Goal: Information Seeking & Learning: Learn about a topic

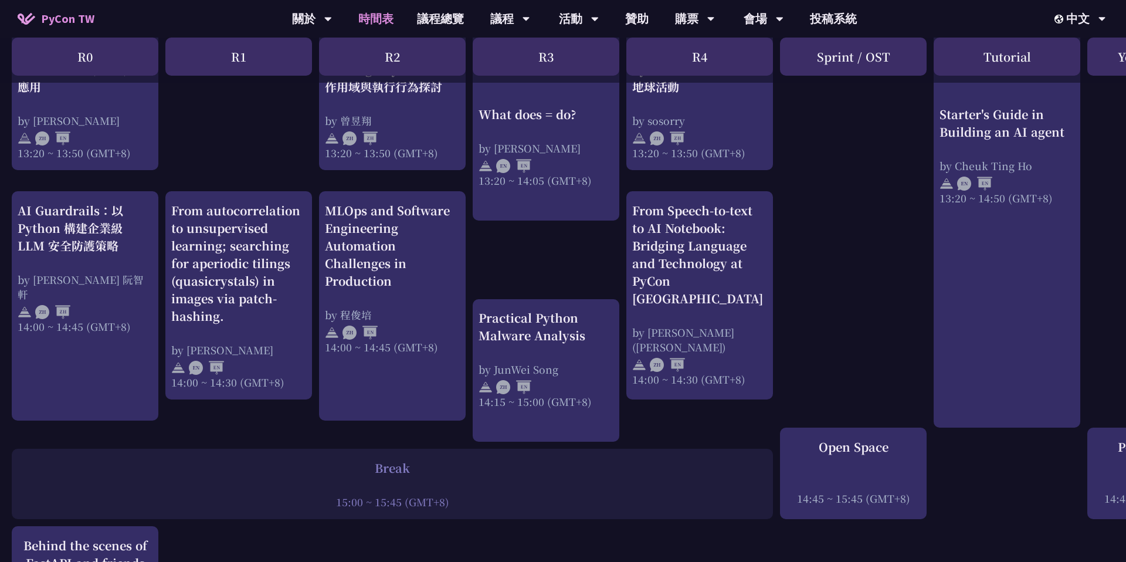
scroll to position [1060, 0]
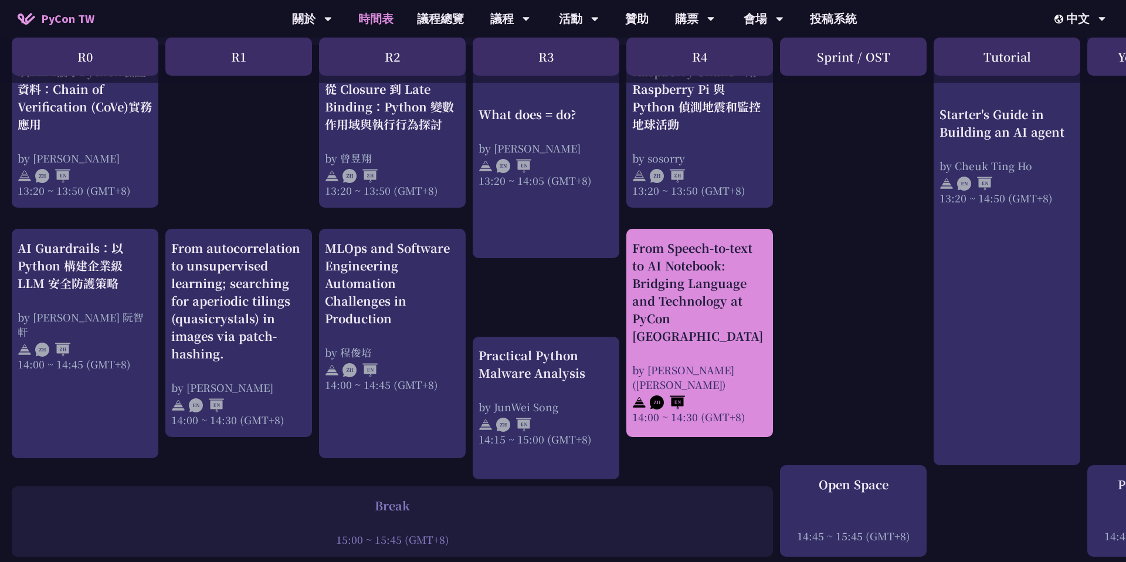
click at [726, 303] on div "From Speech-to-text to AI Notebook: Bridging Language and Technology at PyCon […" at bounding box center [699, 292] width 135 height 106
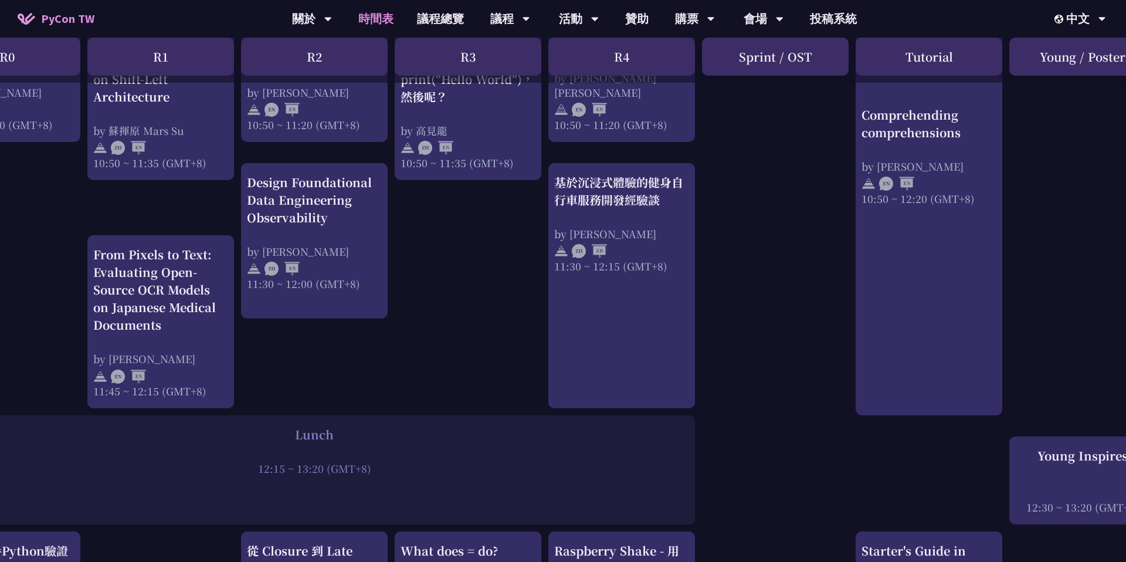
scroll to position [561, 78]
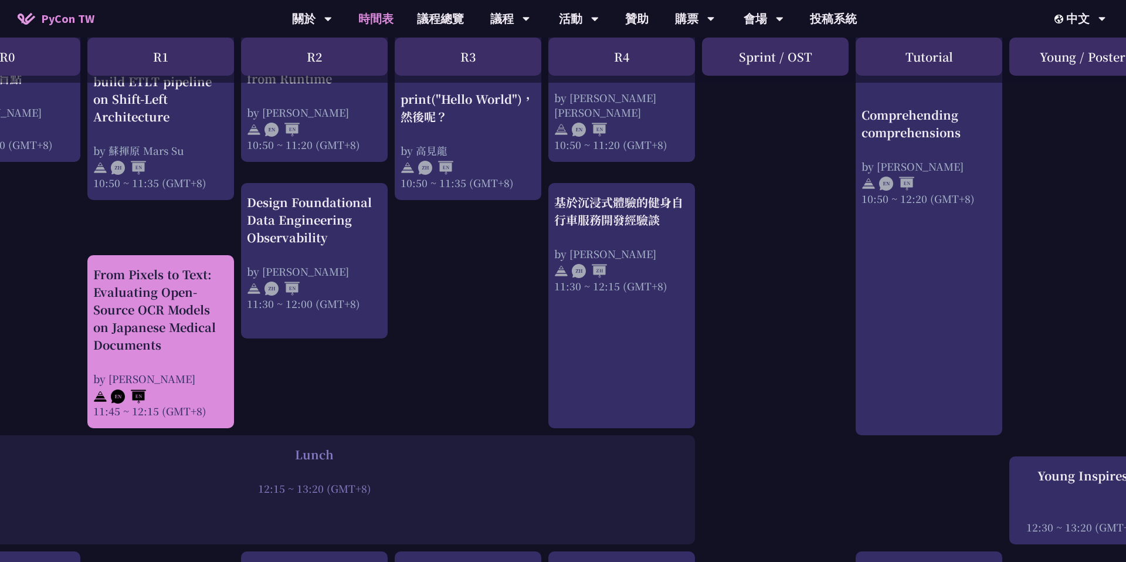
click at [182, 334] on div "From Pixels to Text: Evaluating Open-Source OCR Models on Japanese Medical Docu…" at bounding box center [160, 310] width 135 height 88
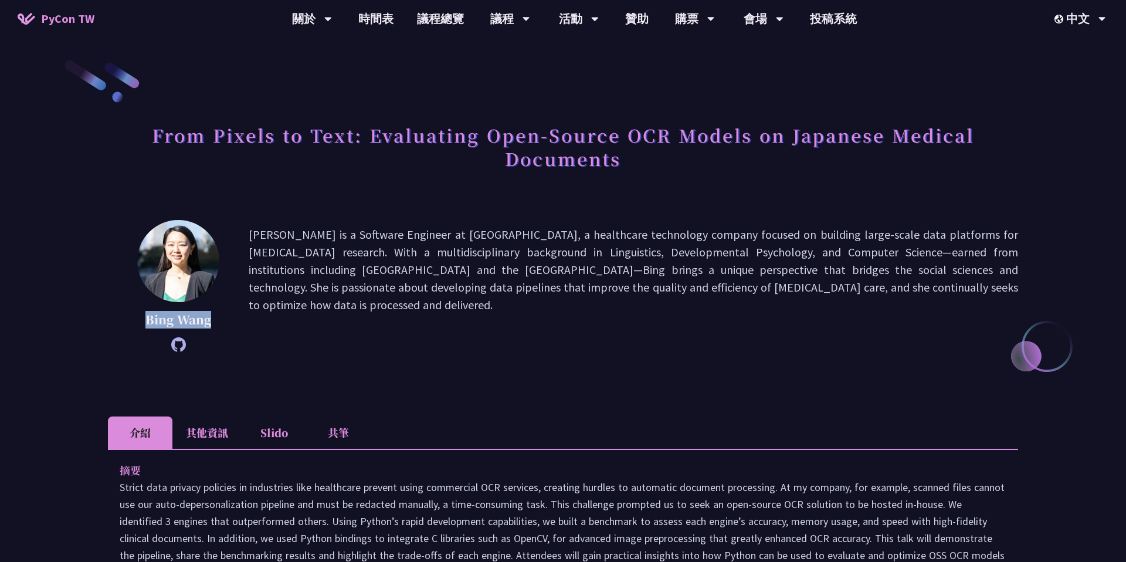
drag, startPoint x: 215, startPoint y: 322, endPoint x: 144, endPoint y: 322, distance: 71.6
click at [143, 322] on p "Bing Wang" at bounding box center [178, 320] width 82 height 18
copy p "Bing Wang"
